Goal: Task Accomplishment & Management: Use online tool/utility

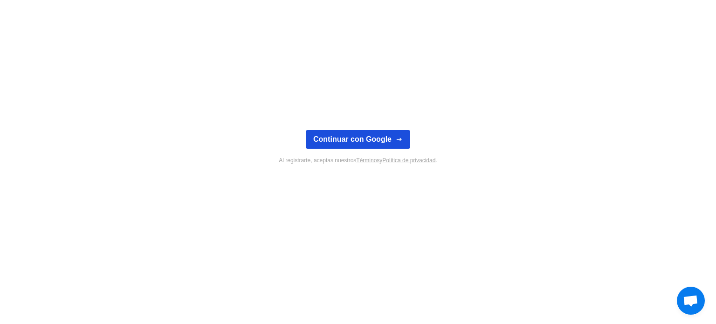
click at [348, 143] on font "Continuar con Google" at bounding box center [352, 139] width 78 height 8
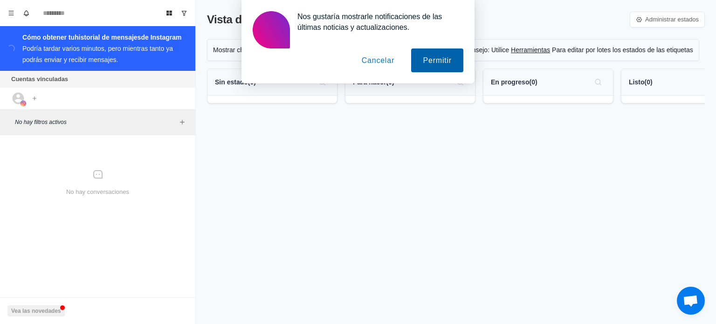
click at [429, 62] on font "Permitir" at bounding box center [437, 60] width 29 height 8
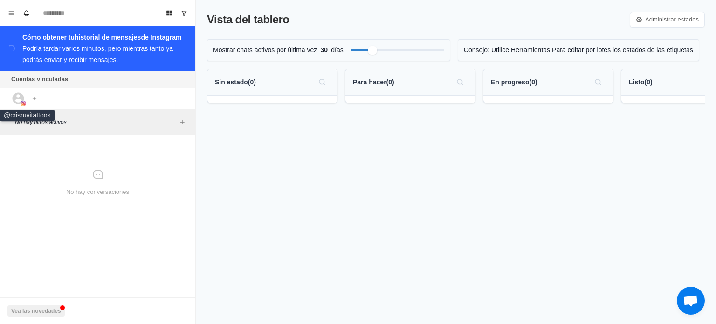
click at [13, 99] on icon at bounding box center [19, 98] width 12 height 12
click at [24, 310] on font "Vea las novedades" at bounding box center [36, 311] width 50 height 7
click at [278, 195] on div "Vista del tablero Administrar estados Mostrar chats activos por última vez 30 d…" at bounding box center [456, 162] width 520 height 324
click at [246, 19] on font "Vista del tablero" at bounding box center [248, 19] width 82 height 13
click at [140, 182] on div "No hay conversaciones" at bounding box center [98, 183] width 188 height 88
